Goal: Submit feedback/report problem

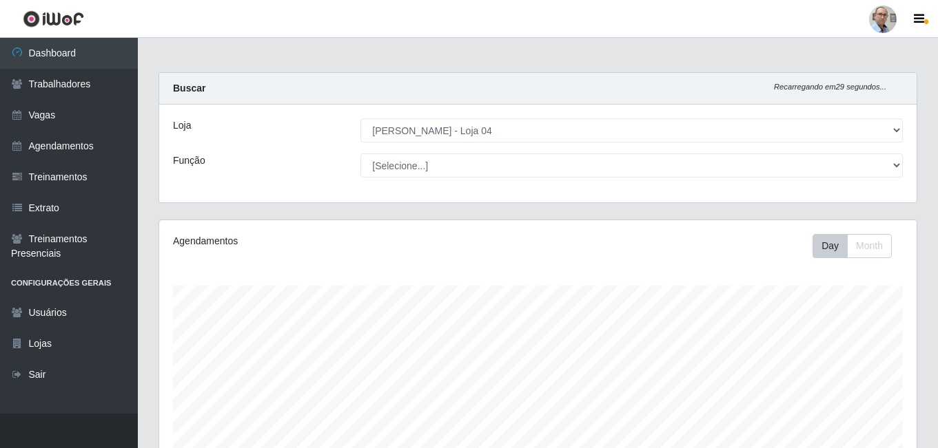
select select "251"
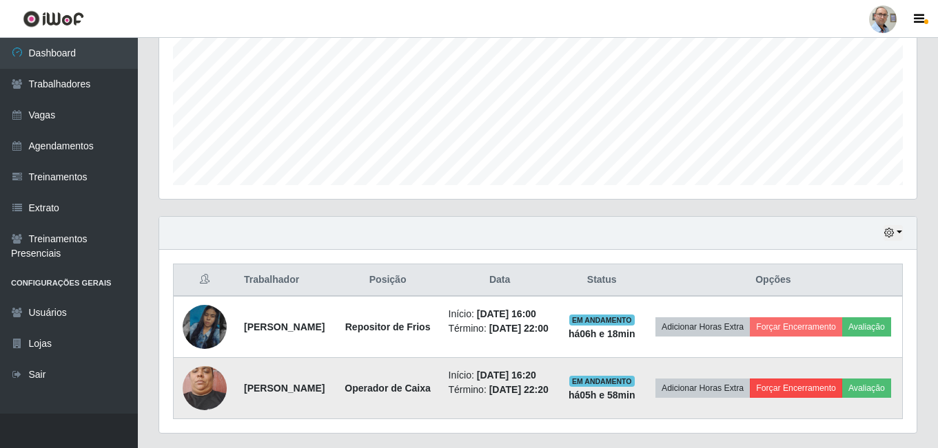
scroll to position [393, 0]
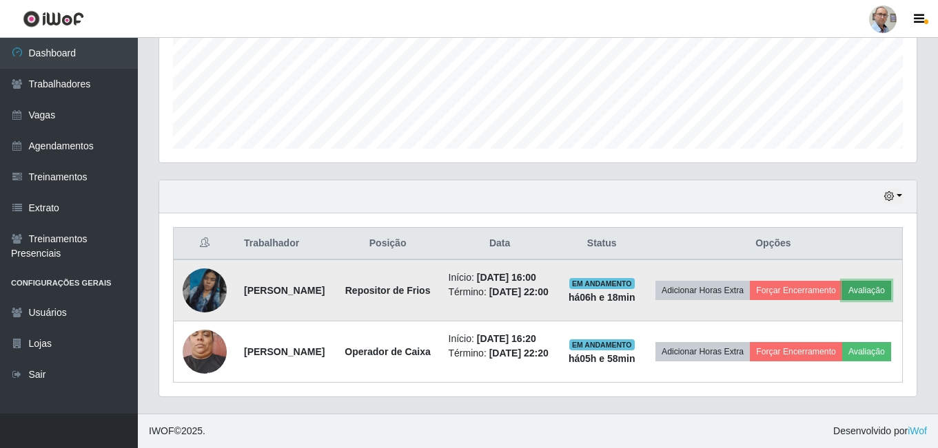
click at [842, 281] on button "Avaliação" at bounding box center [866, 290] width 49 height 19
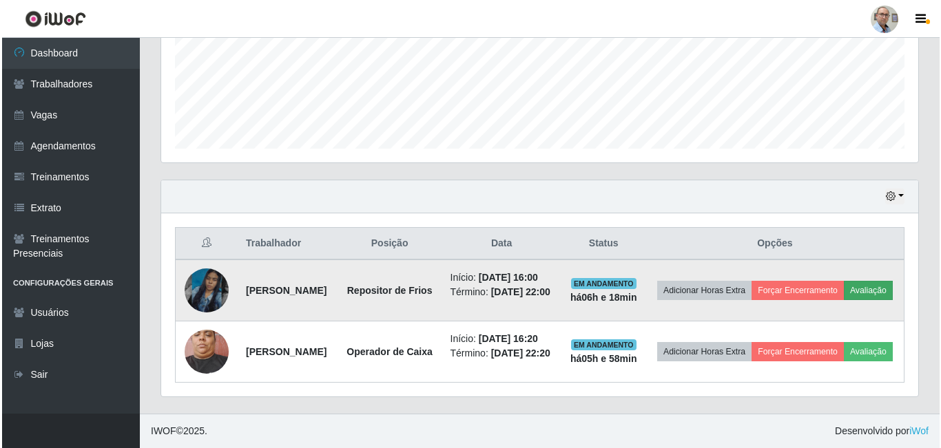
scroll to position [286, 750]
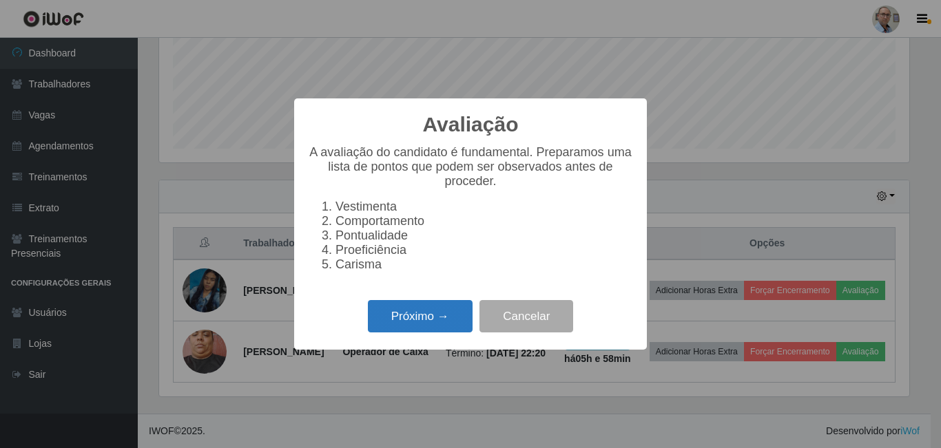
click at [402, 333] on button "Próximo →" at bounding box center [420, 316] width 105 height 32
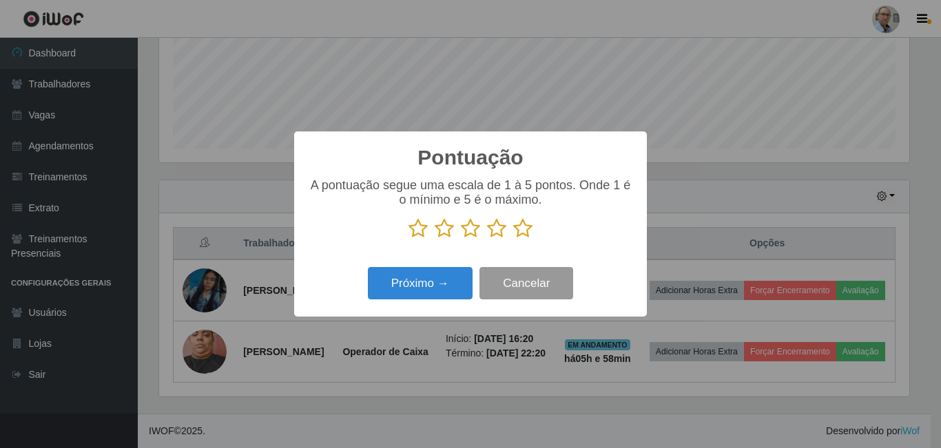
scroll to position [688583, 688119]
click at [526, 236] on icon at bounding box center [522, 228] width 19 height 21
click at [513, 239] on input "radio" at bounding box center [513, 239] width 0 height 0
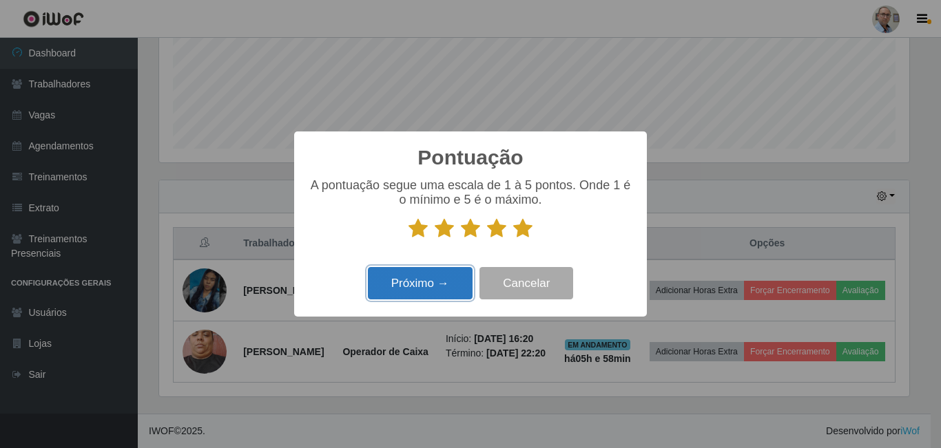
click at [424, 289] on button "Próximo →" at bounding box center [420, 283] width 105 height 32
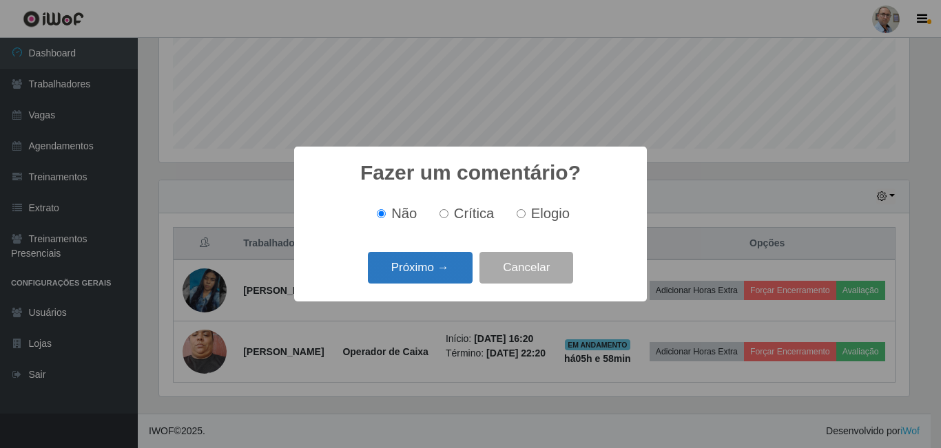
click at [426, 278] on button "Próximo →" at bounding box center [420, 268] width 105 height 32
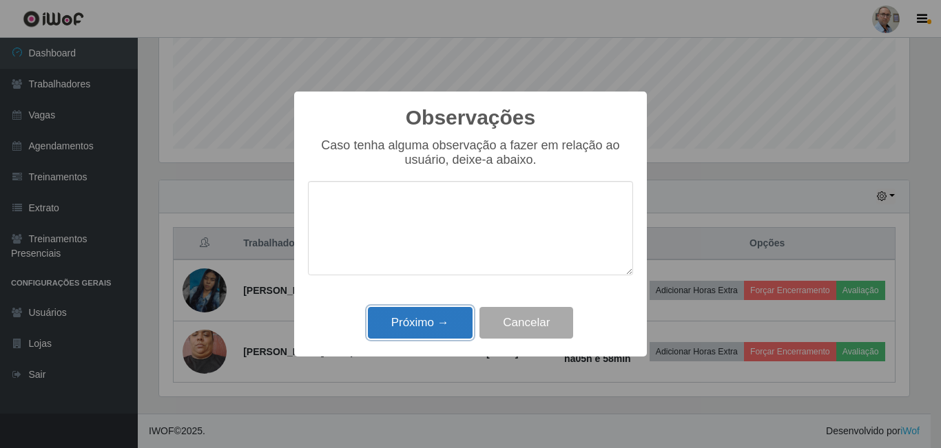
click at [408, 334] on button "Próximo →" at bounding box center [420, 323] width 105 height 32
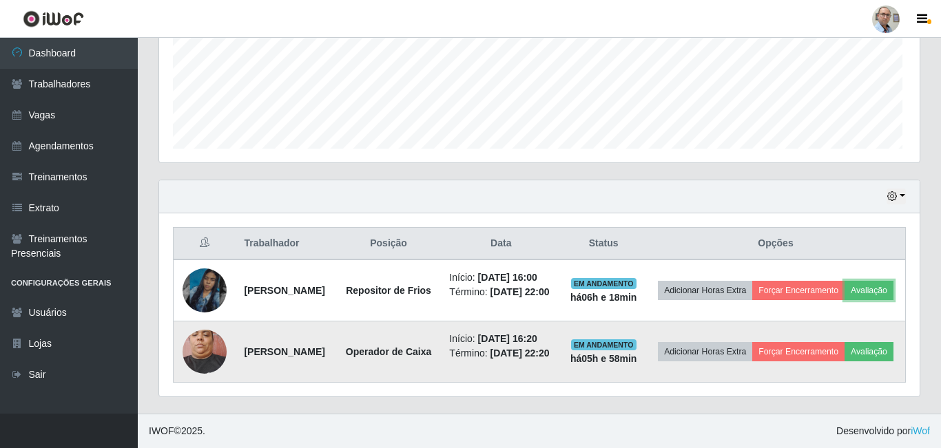
scroll to position [286, 757]
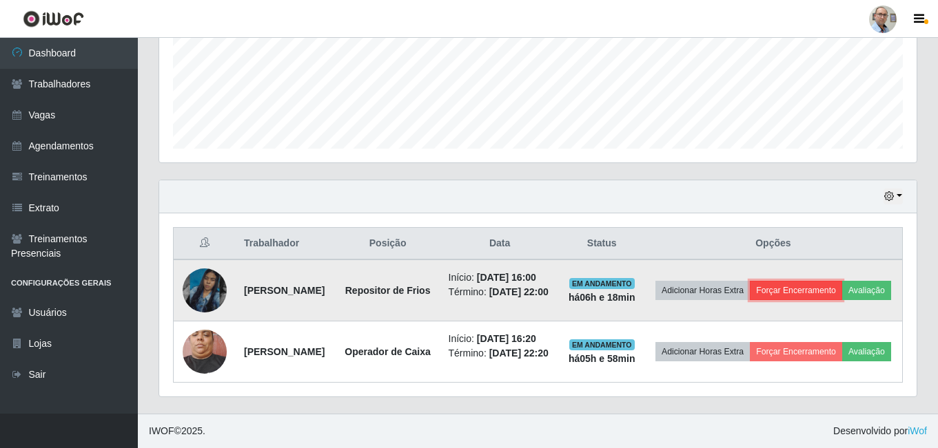
click at [836, 281] on button "Forçar Encerramento" at bounding box center [795, 290] width 92 height 19
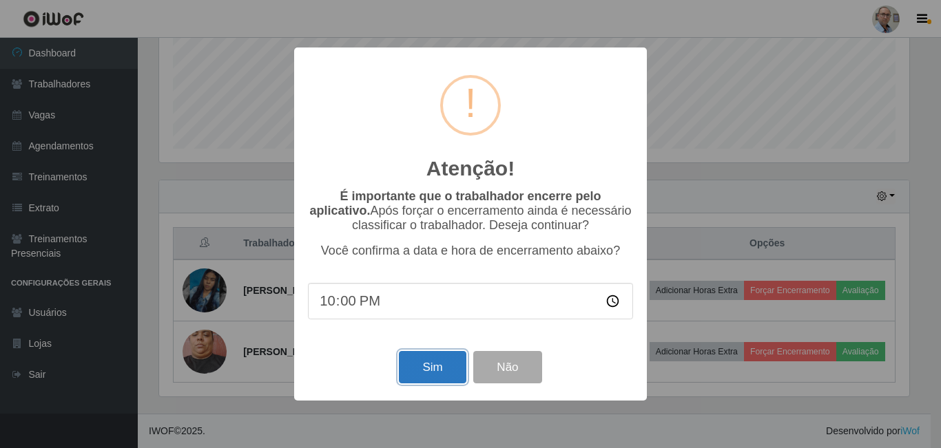
click at [437, 375] on button "Sim" at bounding box center [432, 367] width 67 height 32
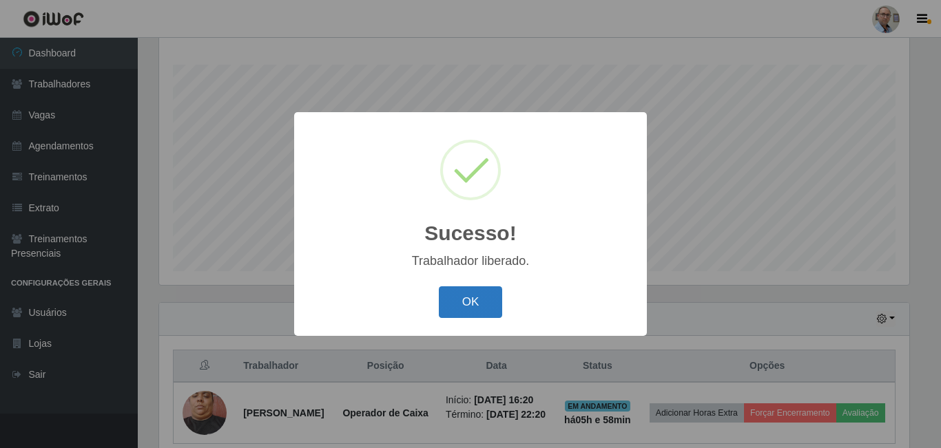
click at [478, 300] on button "OK" at bounding box center [471, 303] width 64 height 32
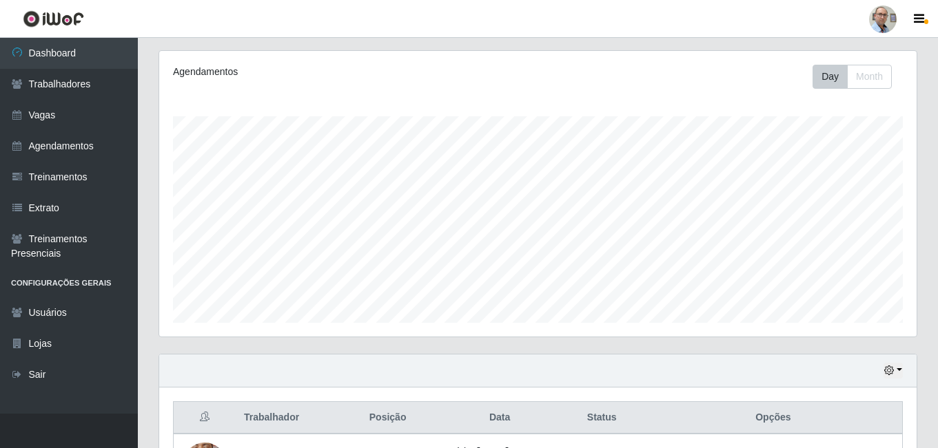
scroll to position [32, 0]
